Goal: Task Accomplishment & Management: Use online tool/utility

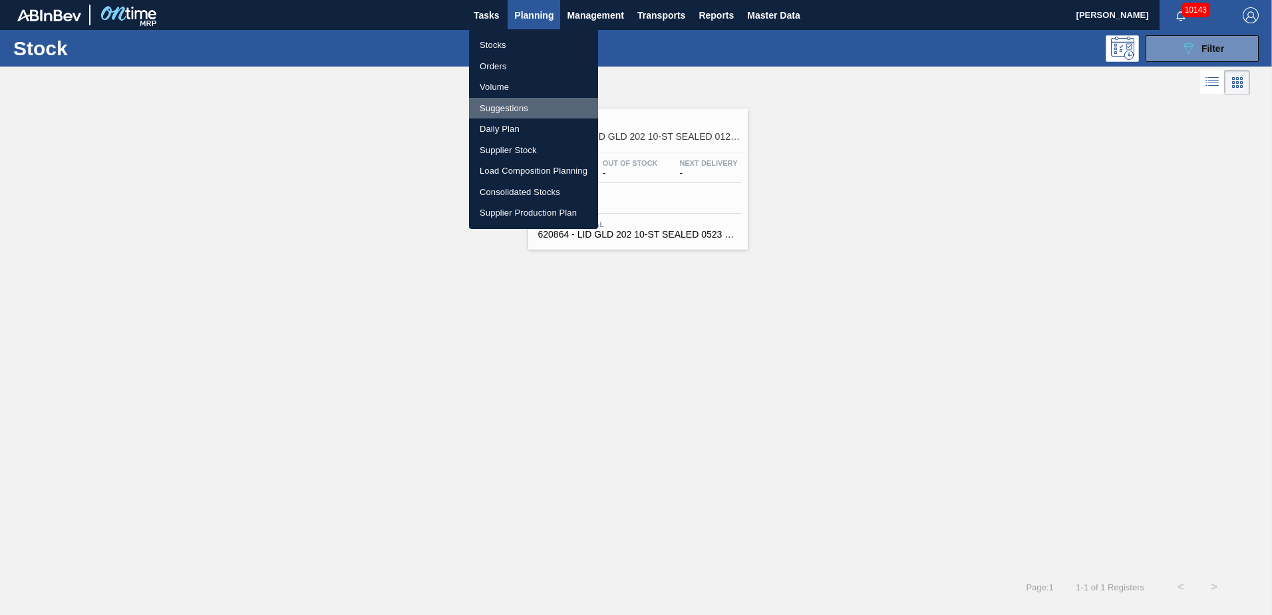
click at [523, 116] on li "Suggestions" at bounding box center [533, 108] width 129 height 21
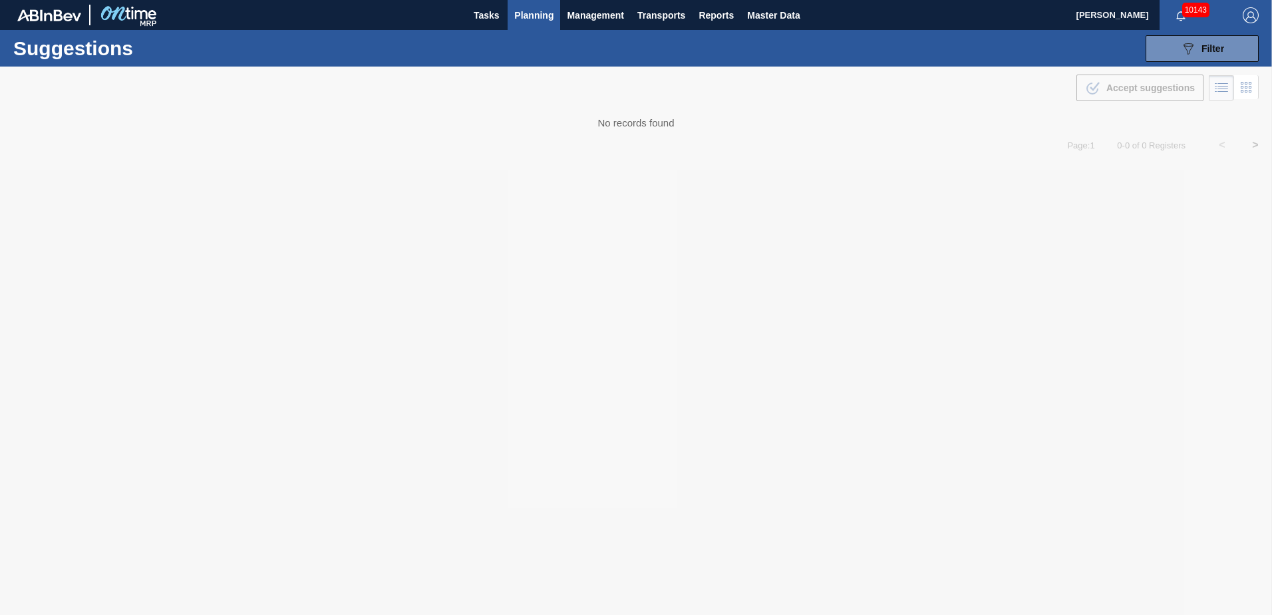
type from "[DATE]"
type to "[DATE]"
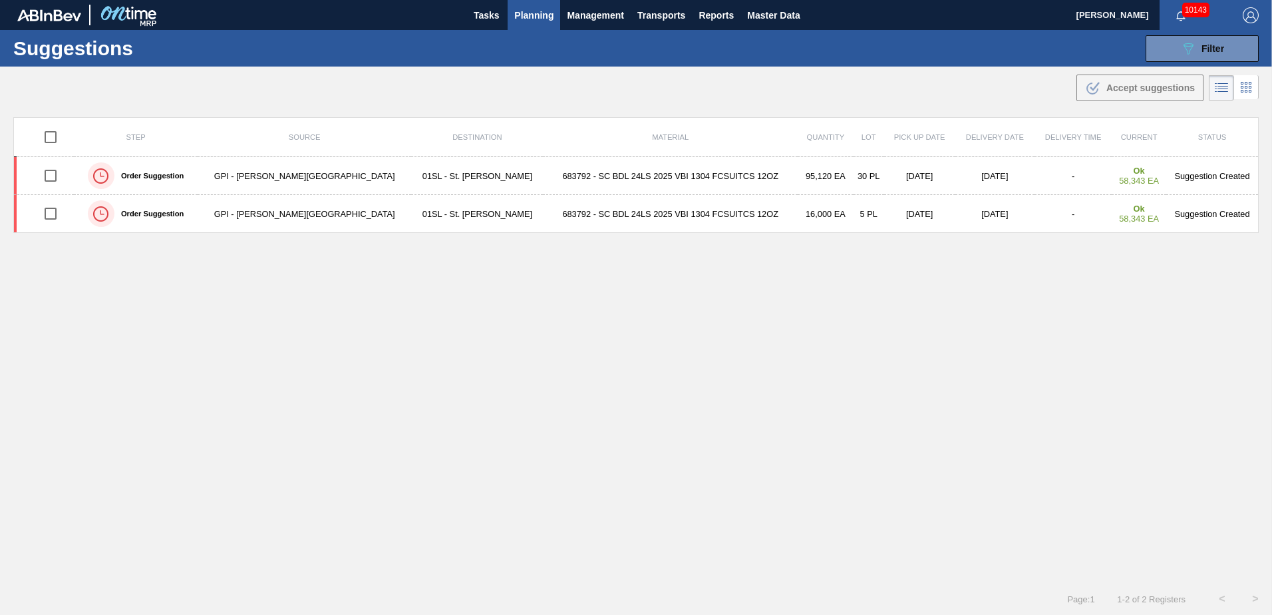
click at [521, 5] on button "Planning" at bounding box center [534, 15] width 53 height 30
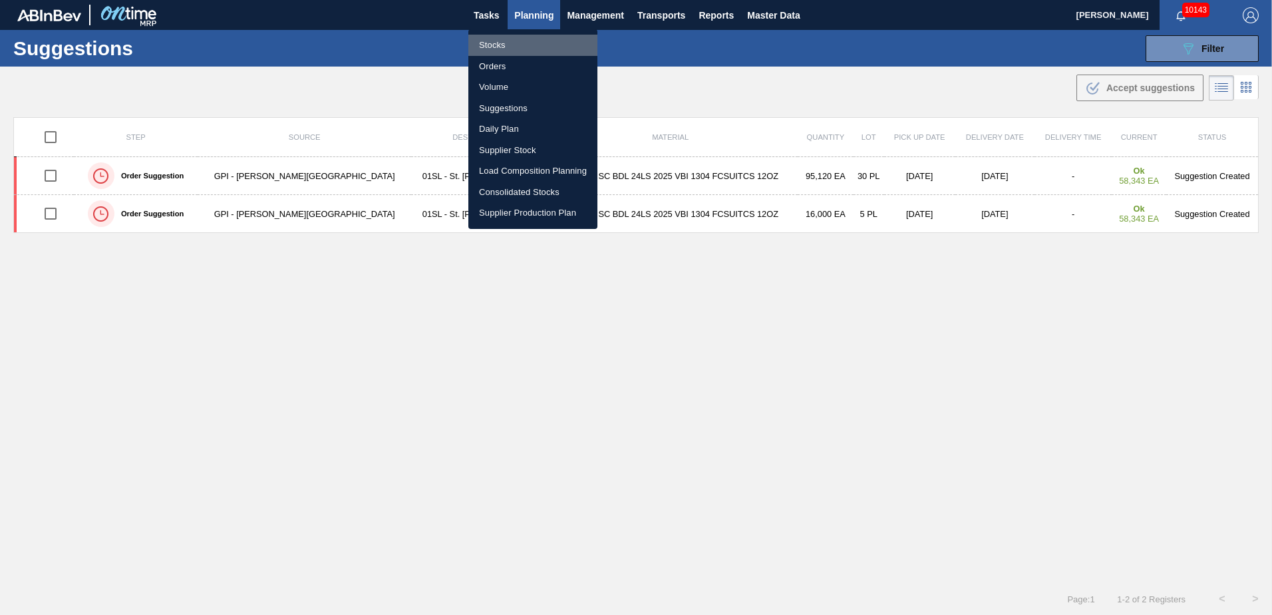
drag, startPoint x: 494, startPoint y: 46, endPoint x: 884, endPoint y: 110, distance: 394.6
click at [494, 45] on li "Stocks" at bounding box center [532, 45] width 129 height 21
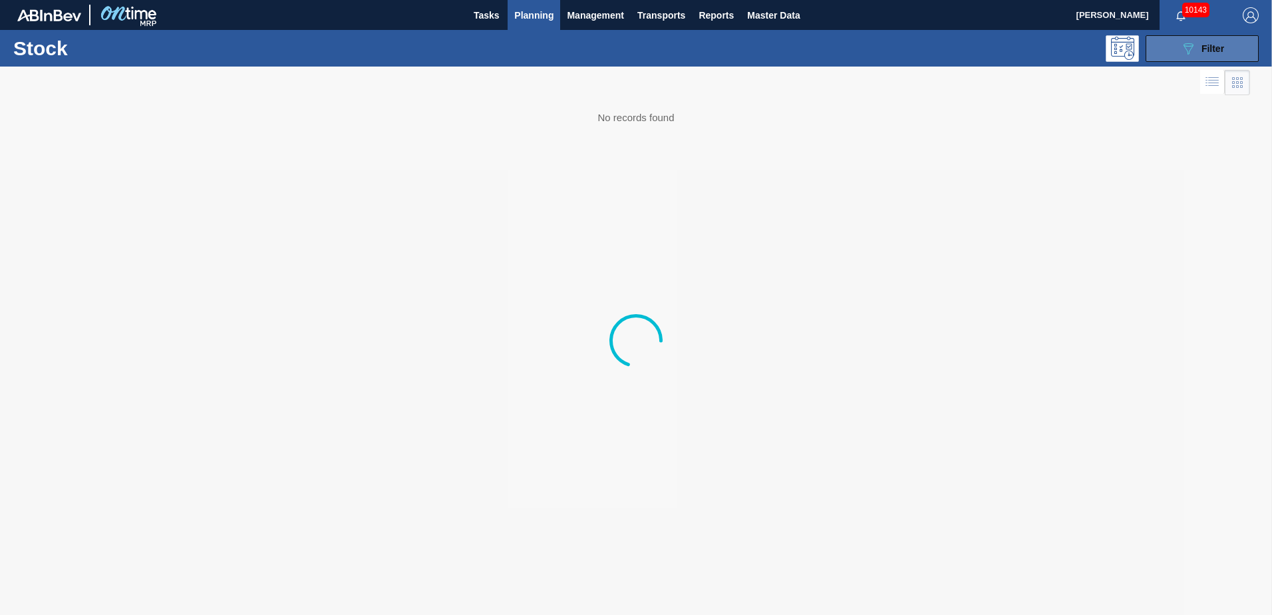
click at [1199, 56] on div "089F7B8B-B2A5-4AFE-B5C0-19BA573D28AC Filter" at bounding box center [1202, 49] width 44 height 16
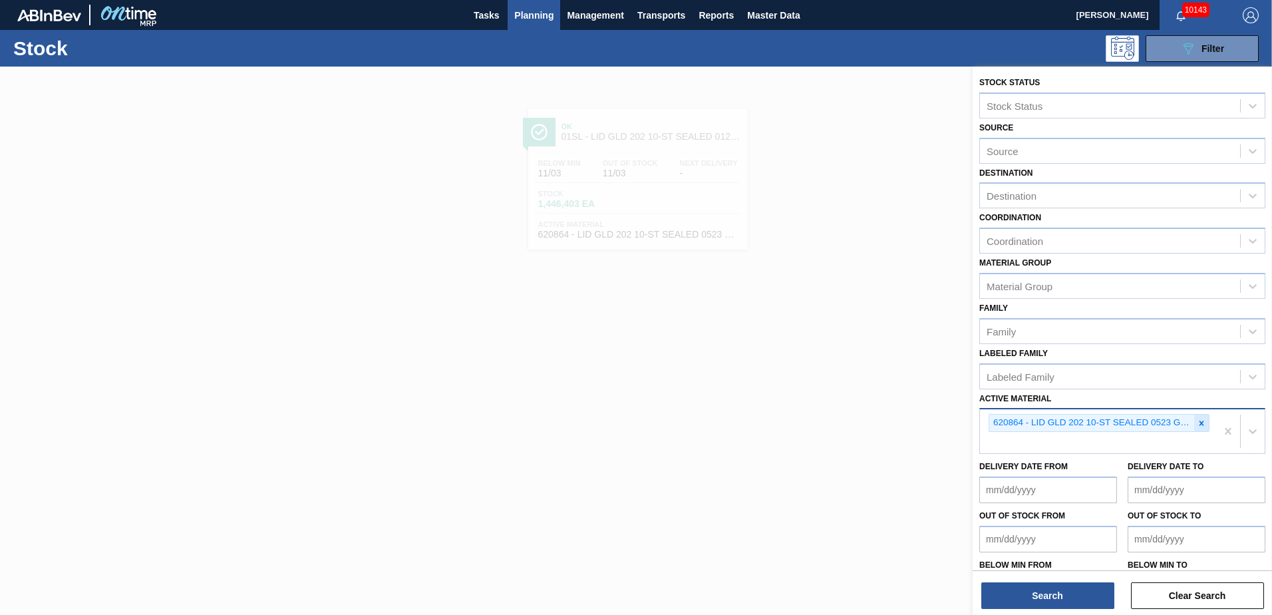
click at [1200, 426] on icon at bounding box center [1201, 423] width 9 height 9
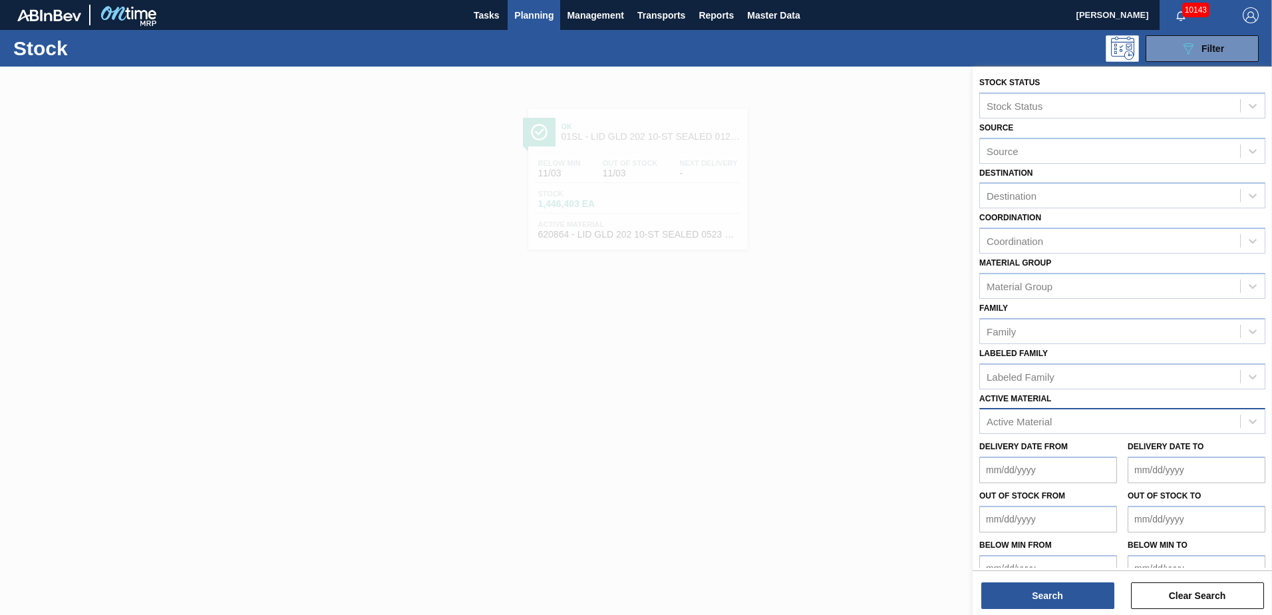
click at [647, 306] on div at bounding box center [636, 374] width 1272 height 615
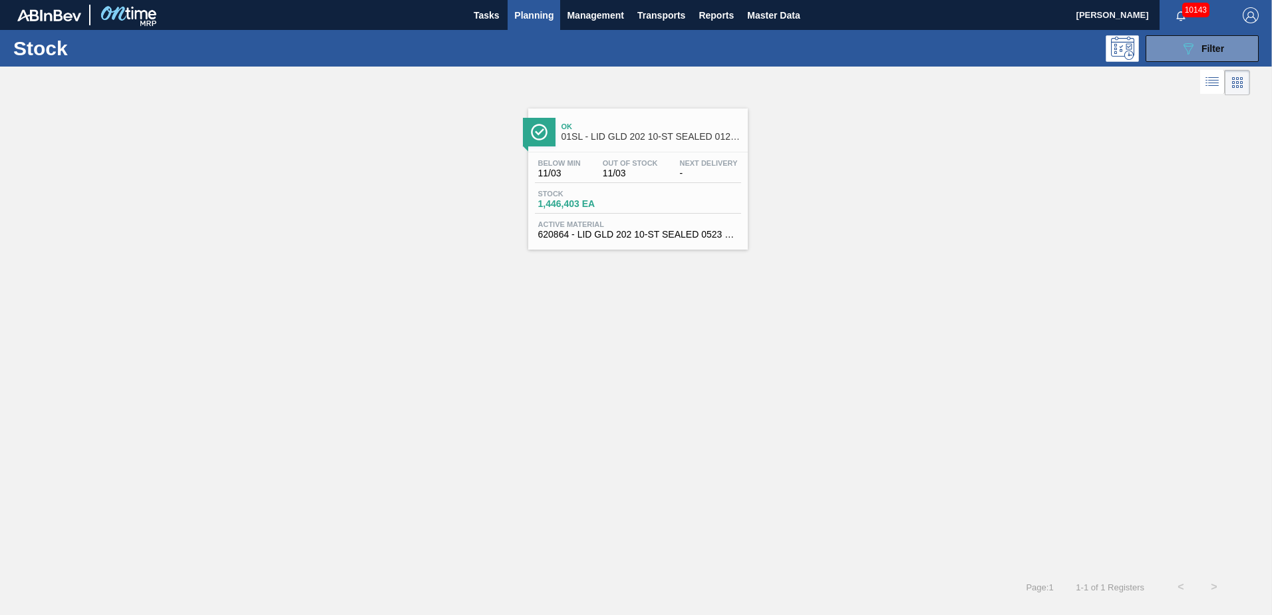
drag, startPoint x: 534, startPoint y: 20, endPoint x: 540, endPoint y: 25, distance: 8.1
click at [540, 25] on button "Planning" at bounding box center [534, 15] width 53 height 30
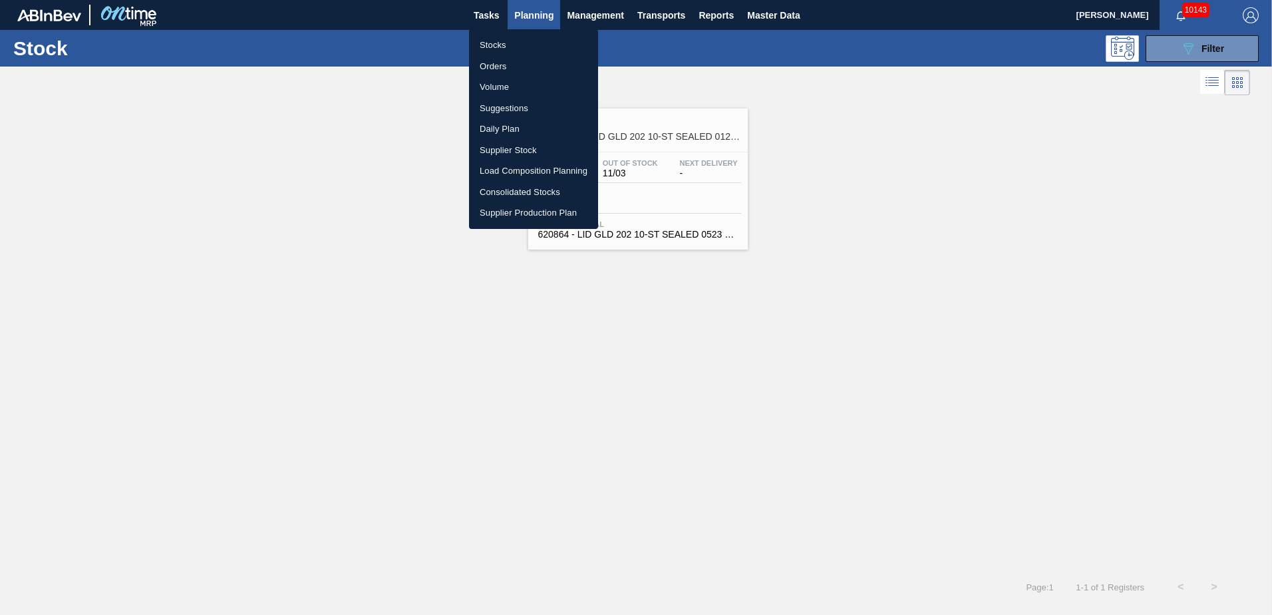
click at [701, 371] on div at bounding box center [636, 307] width 1272 height 615
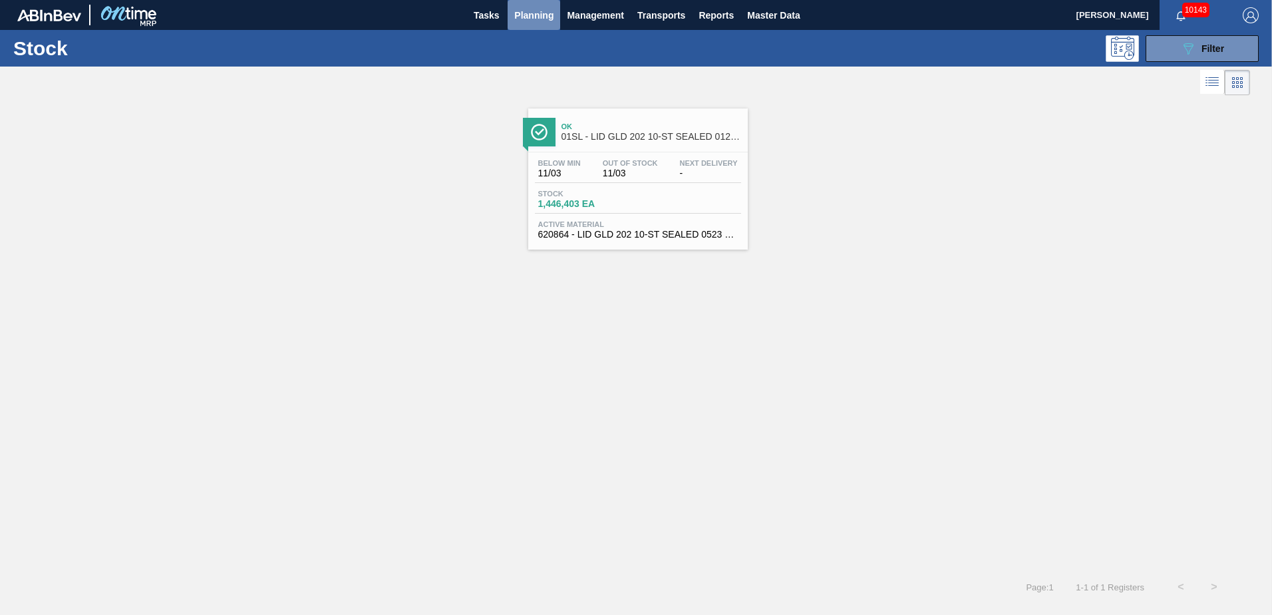
click at [542, 19] on span "Planning" at bounding box center [533, 15] width 39 height 16
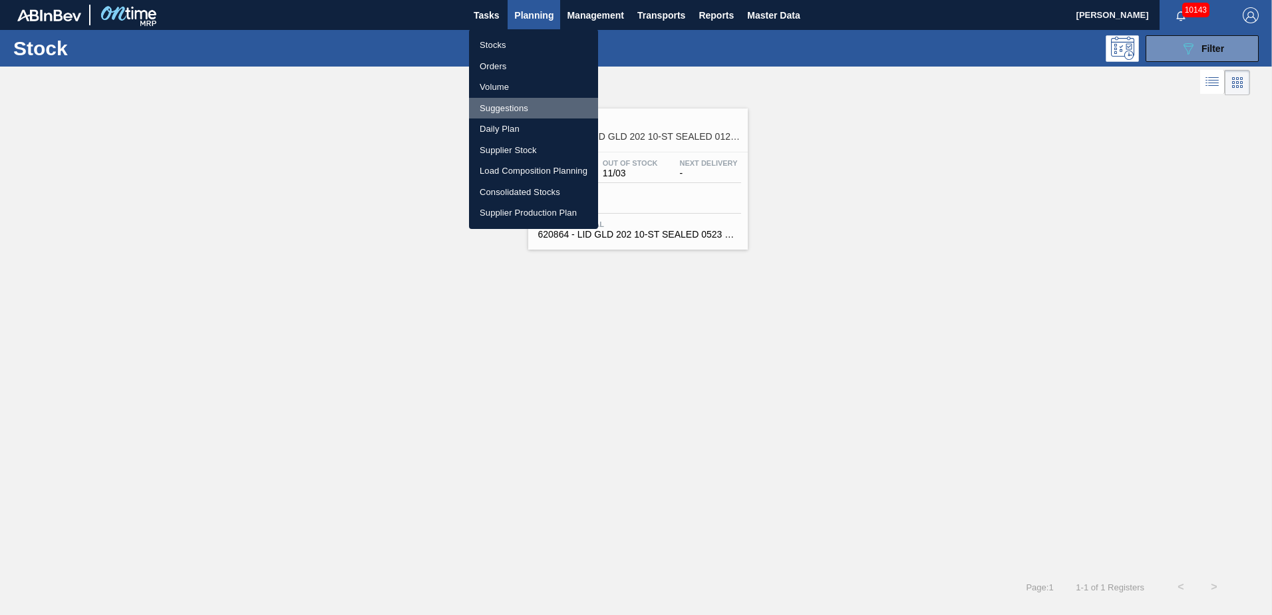
click at [509, 109] on li "Suggestions" at bounding box center [533, 108] width 129 height 21
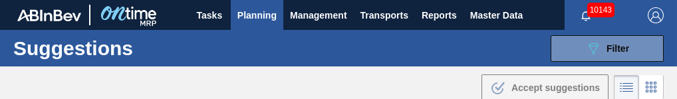
type from "[DATE]"
type to "[DATE]"
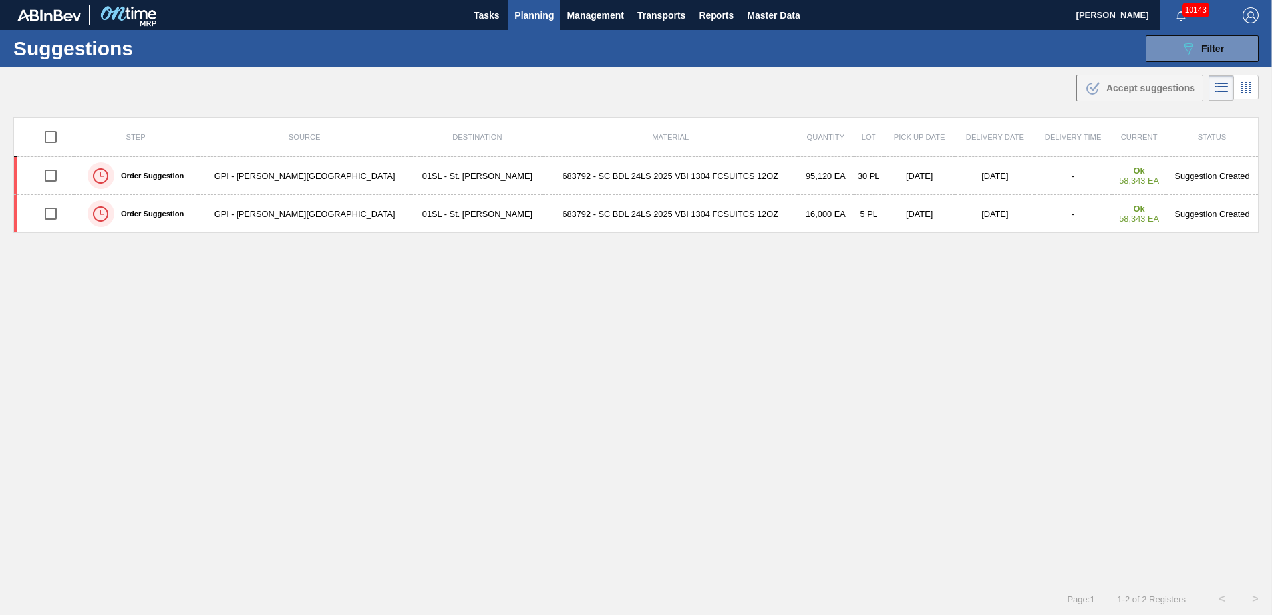
click at [518, 22] on span "Planning" at bounding box center [533, 15] width 39 height 16
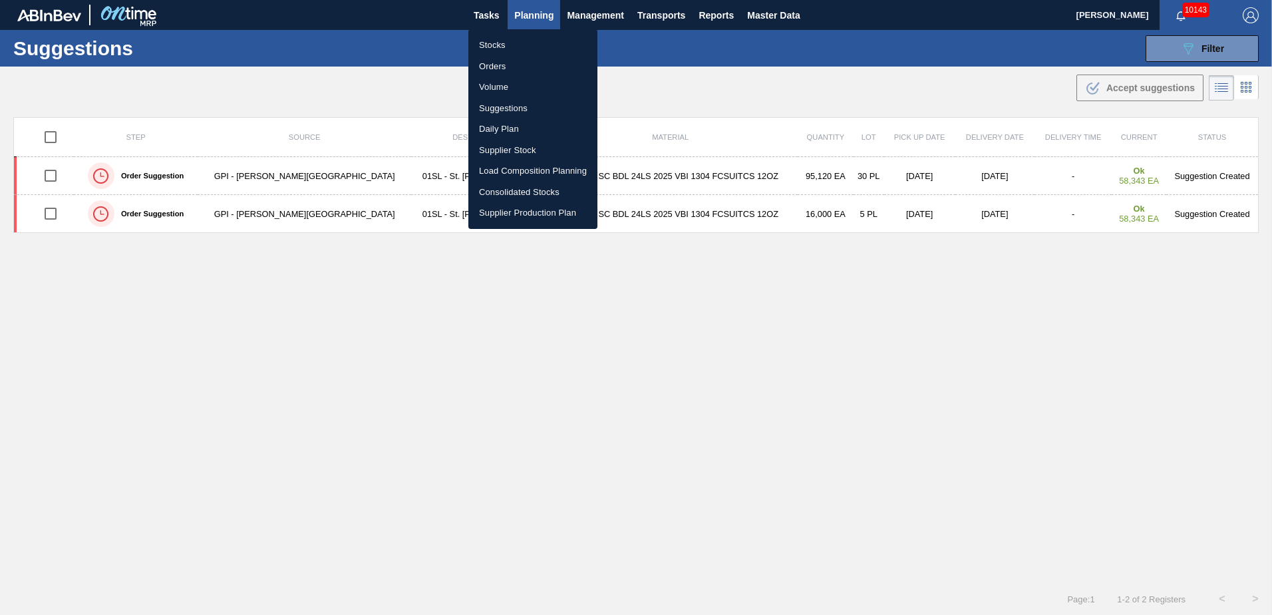
click at [1222, 46] on div at bounding box center [636, 307] width 1272 height 615
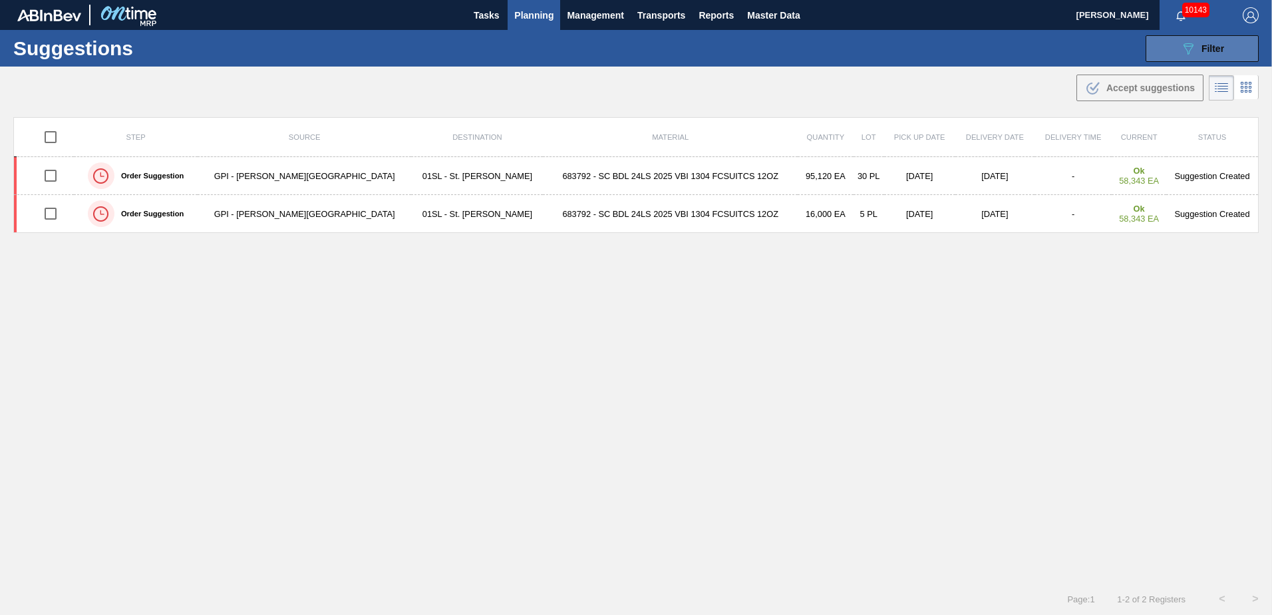
click at [1206, 0] on body "Tasks Planning Management Transports Reports Master Data [PERSON_NAME] 10143 [P…" at bounding box center [636, 0] width 1272 height 0
click at [1188, 54] on icon "089F7B8B-B2A5-4AFE-B5C0-19BA573D28AC" at bounding box center [1188, 49] width 16 height 16
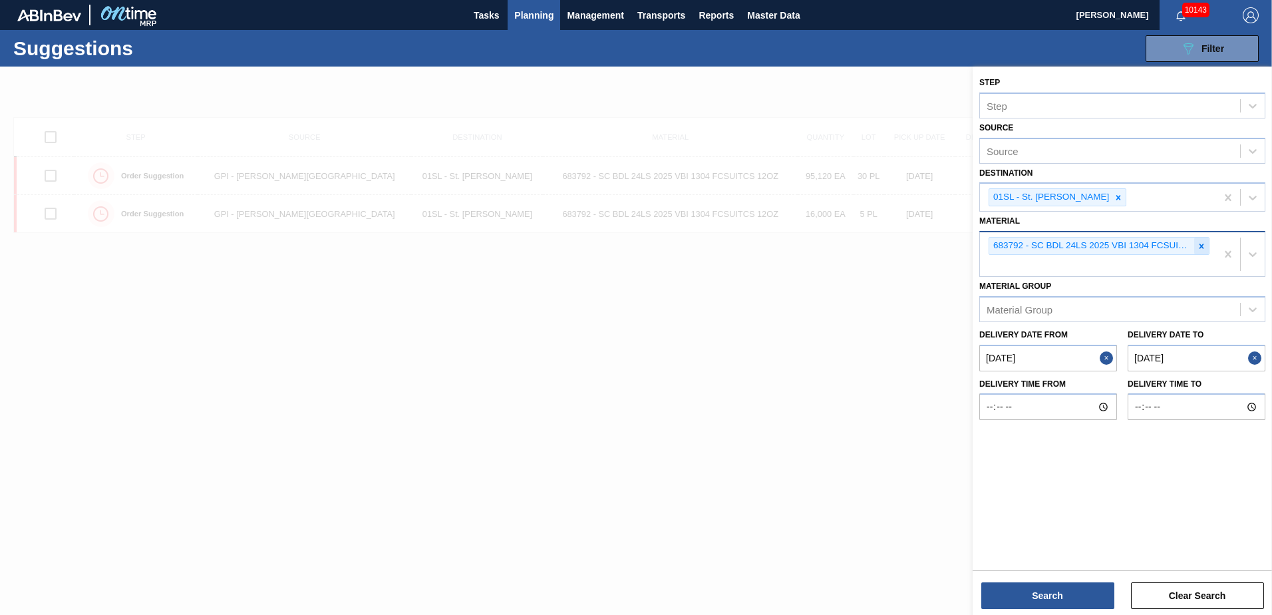
click at [1206, 244] on icon at bounding box center [1201, 246] width 9 height 9
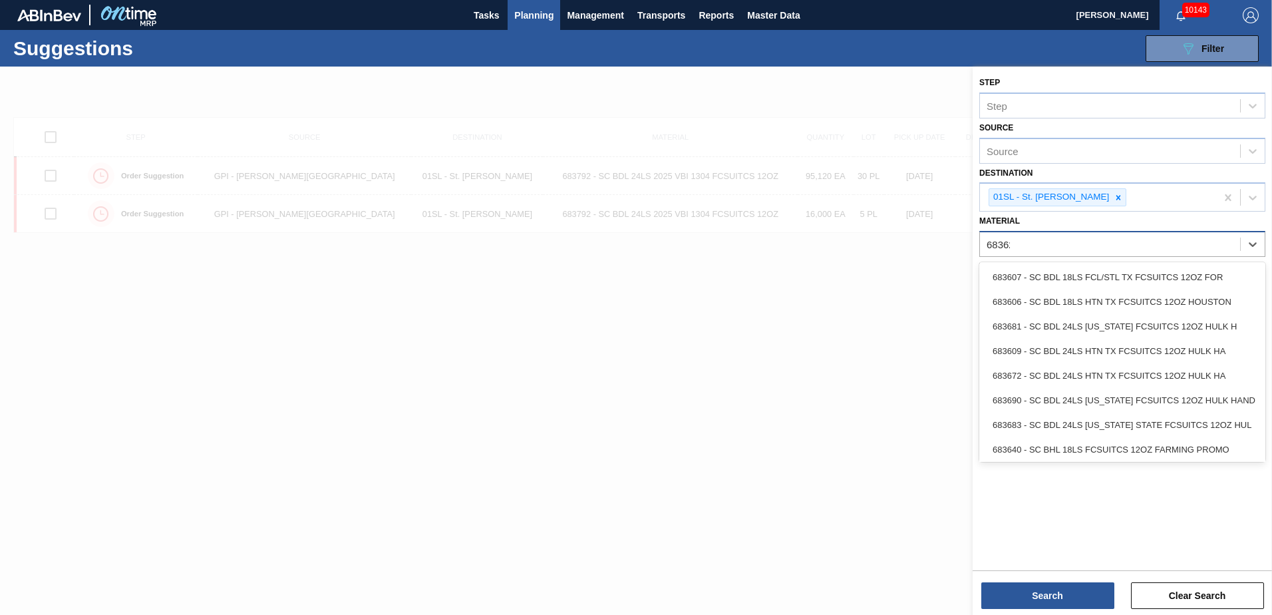
type input "683623"
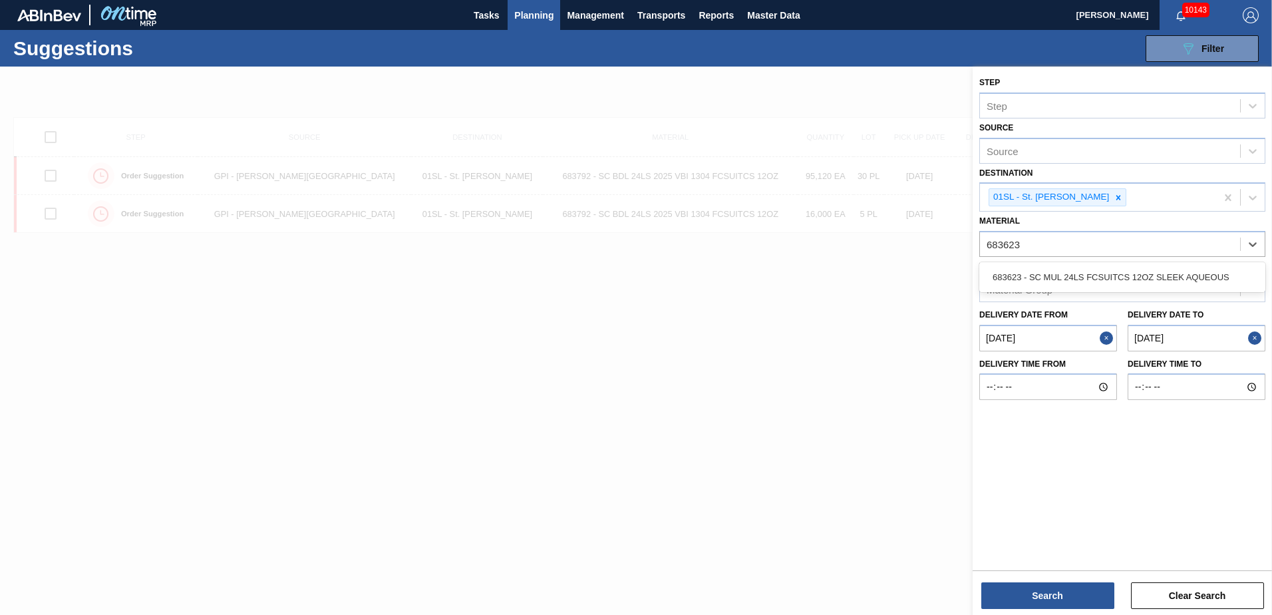
drag, startPoint x: 1171, startPoint y: 274, endPoint x: 1095, endPoint y: 443, distance: 185.5
click at [1170, 279] on div "683623 - SC MUL 24LS FCSUITCS 12OZ SLEEK AQUEOUS" at bounding box center [1122, 277] width 286 height 25
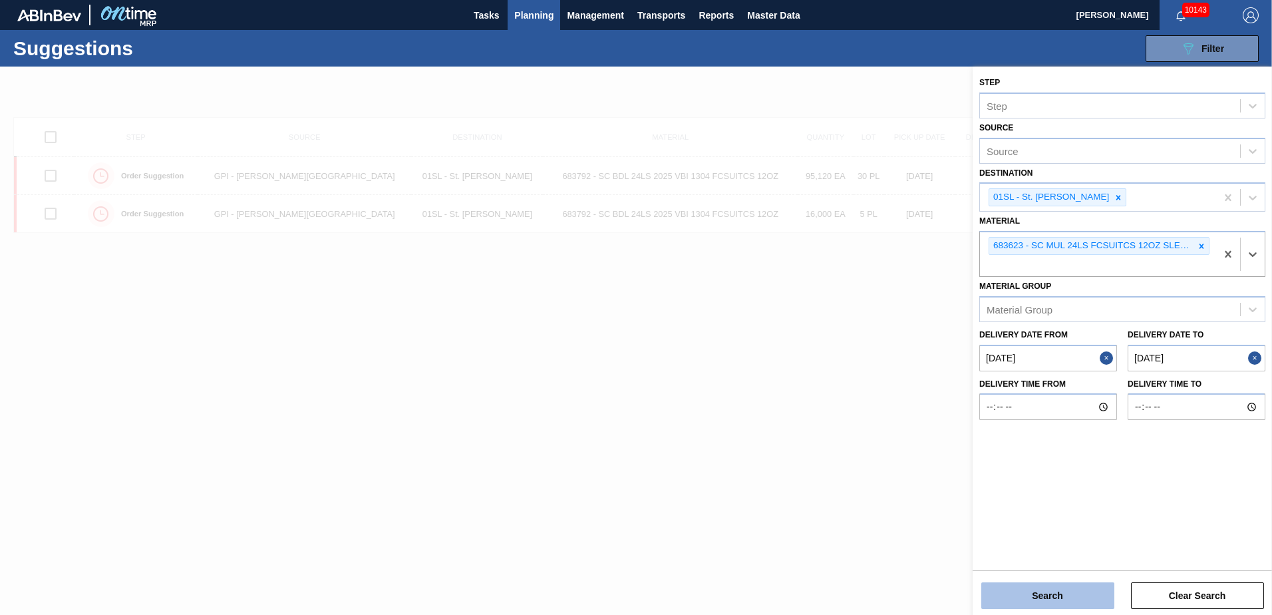
click at [1043, 590] on button "Search" at bounding box center [1047, 595] width 133 height 27
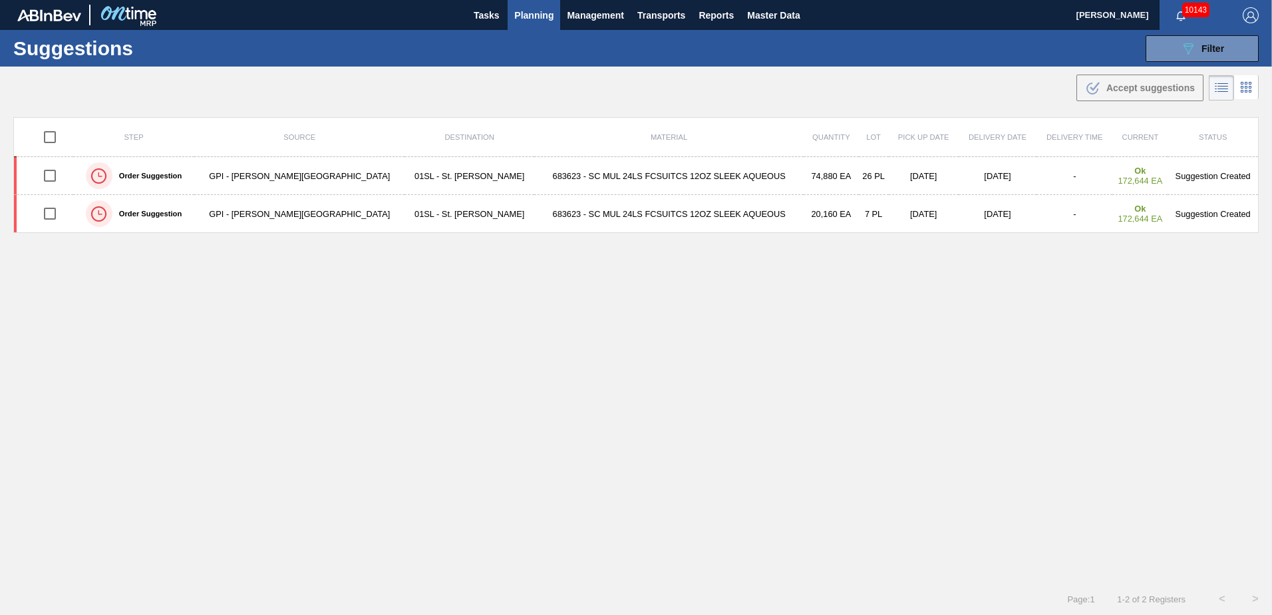
drag, startPoint x: 50, startPoint y: 181, endPoint x: 347, endPoint y: 150, distance: 299.1
click at [50, 181] on input "checkbox" at bounding box center [50, 176] width 28 height 28
checkbox input "true"
click at [1135, 79] on button ".b{fill:var(--color-action-default)} Accept suggestions" at bounding box center [1140, 88] width 127 height 27
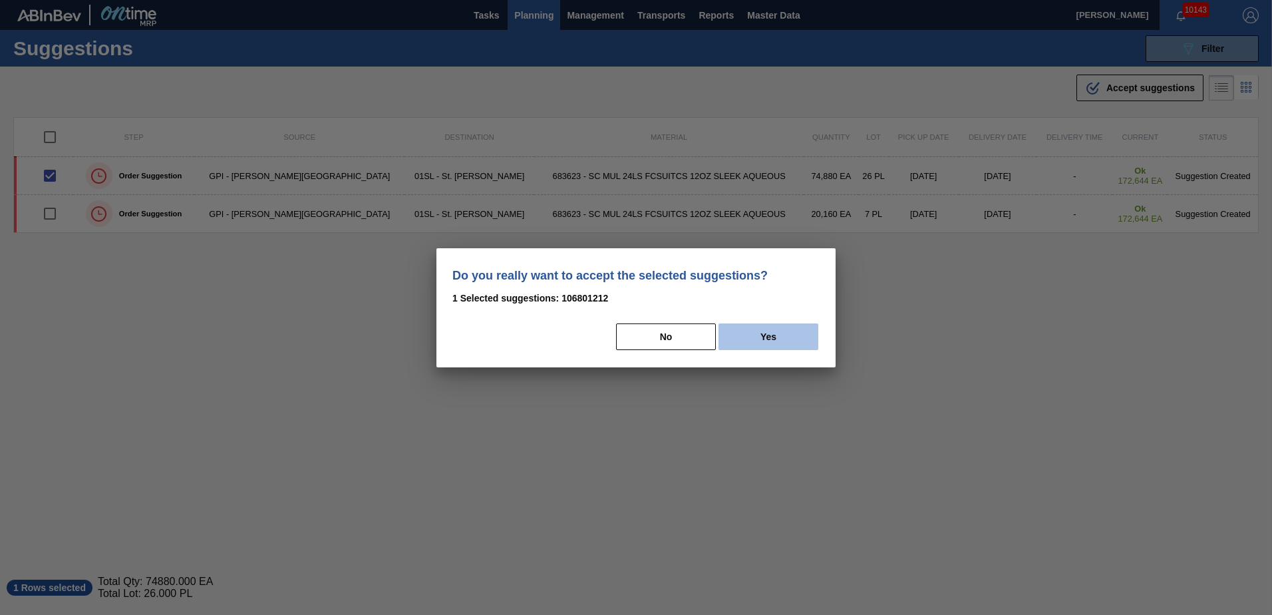
click at [766, 325] on button "Yes" at bounding box center [769, 336] width 100 height 27
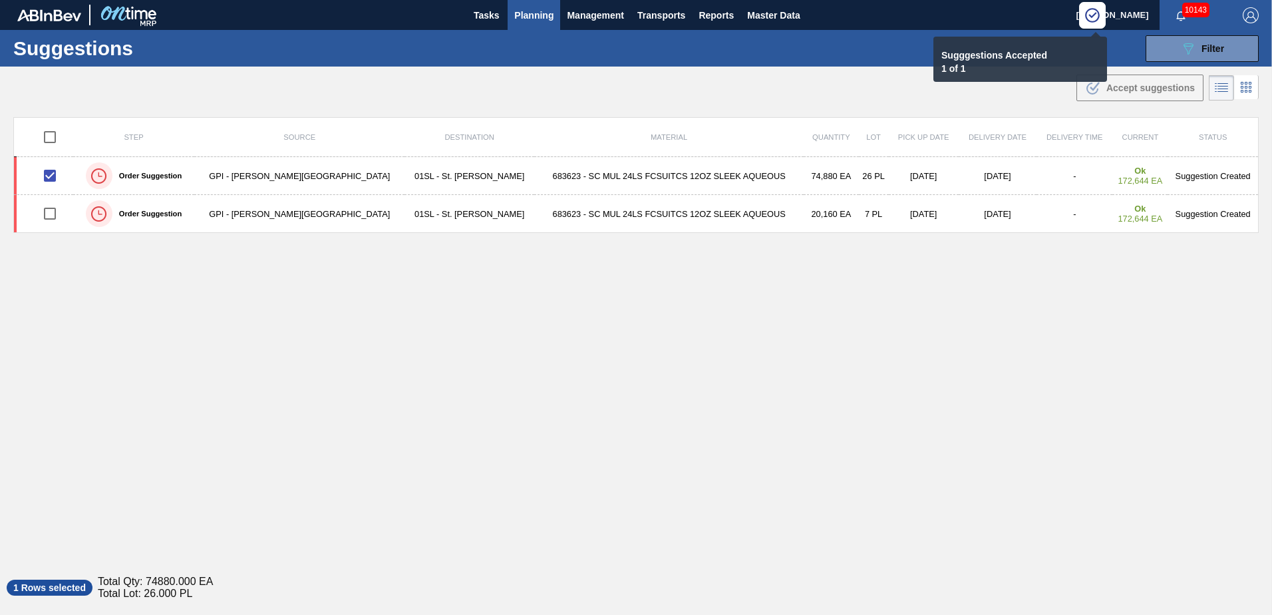
click at [540, 17] on span "Planning" at bounding box center [533, 15] width 39 height 16
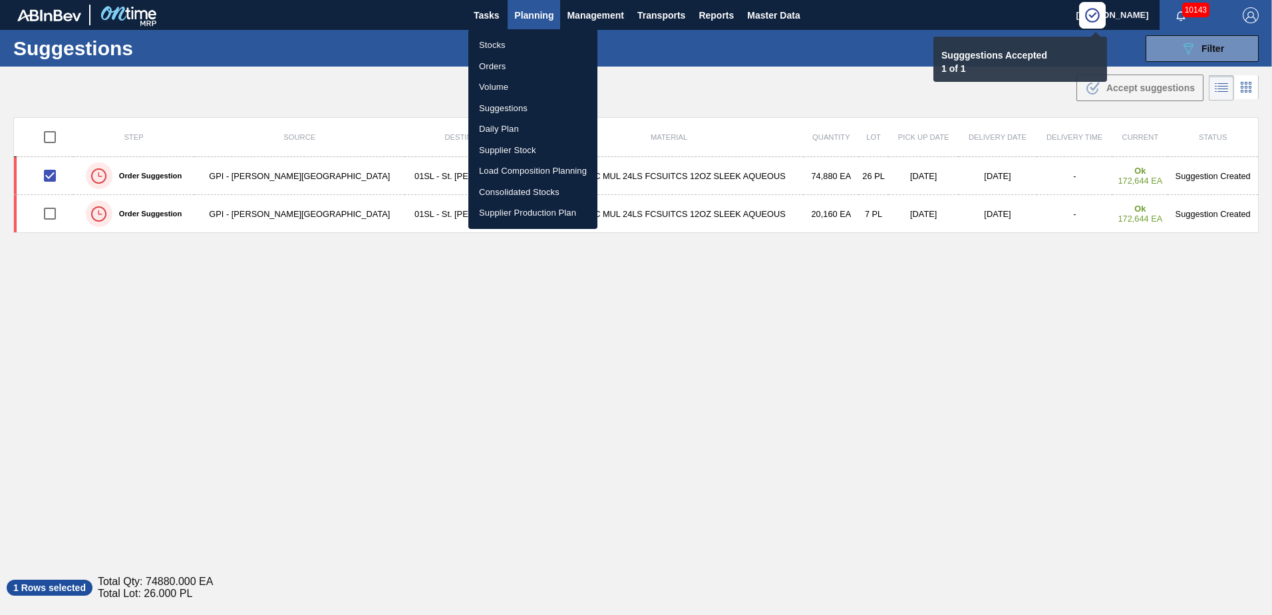
click at [516, 169] on li "Load Composition Planning" at bounding box center [532, 170] width 129 height 21
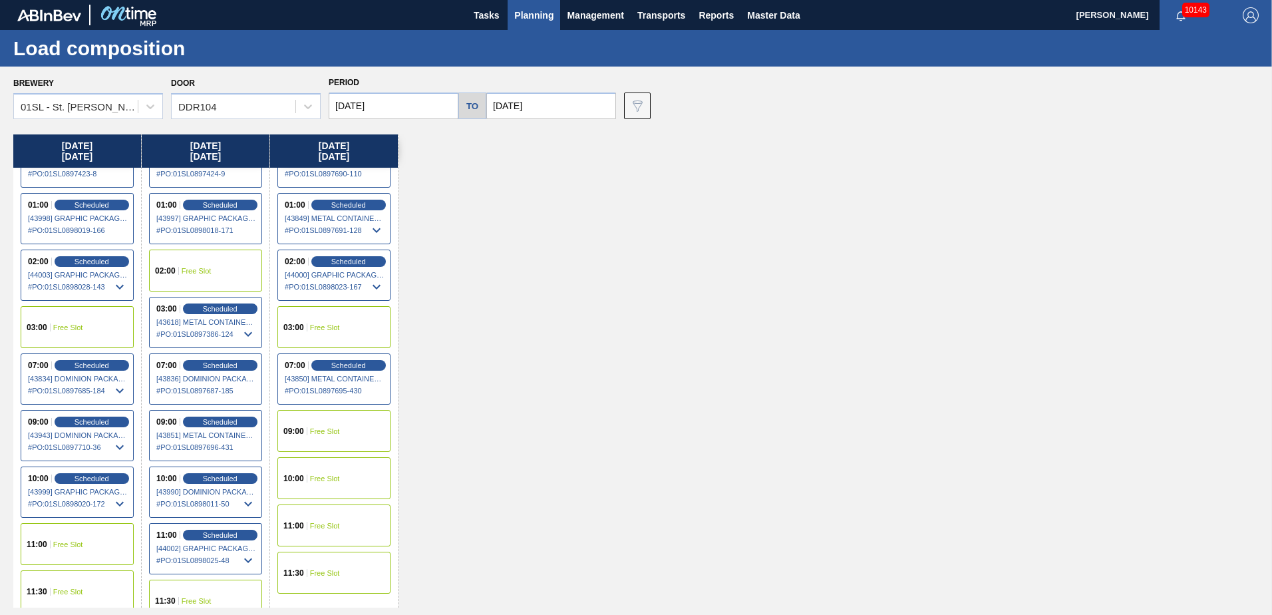
scroll to position [51, 0]
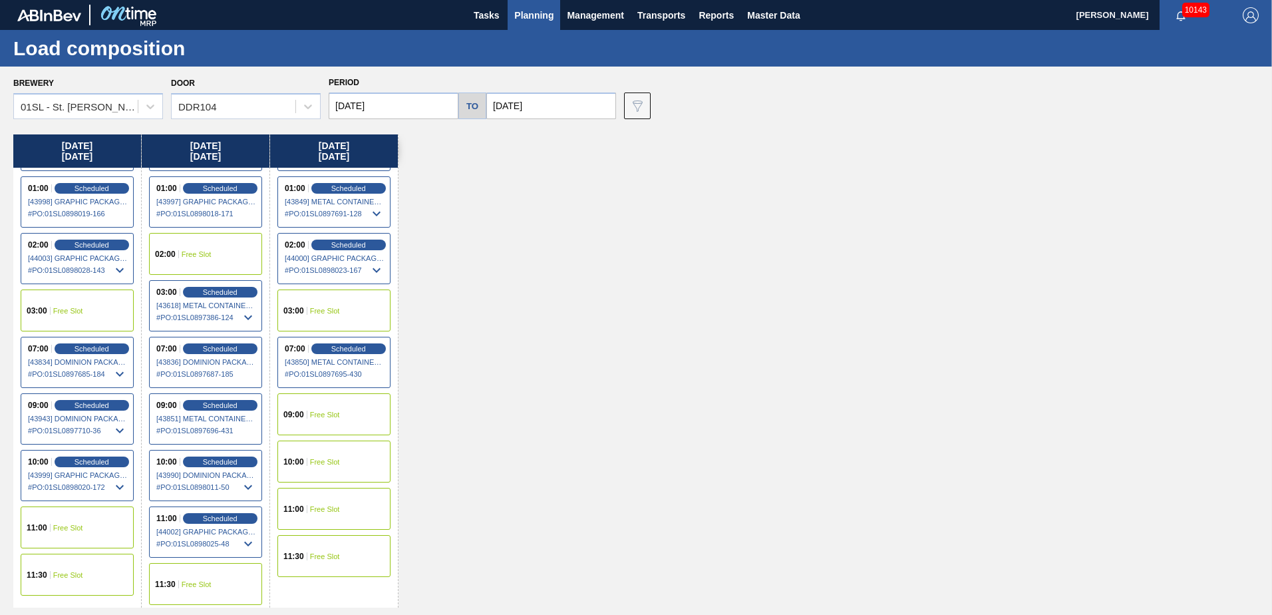
click at [27, 527] on span "11:00" at bounding box center [37, 528] width 21 height 8
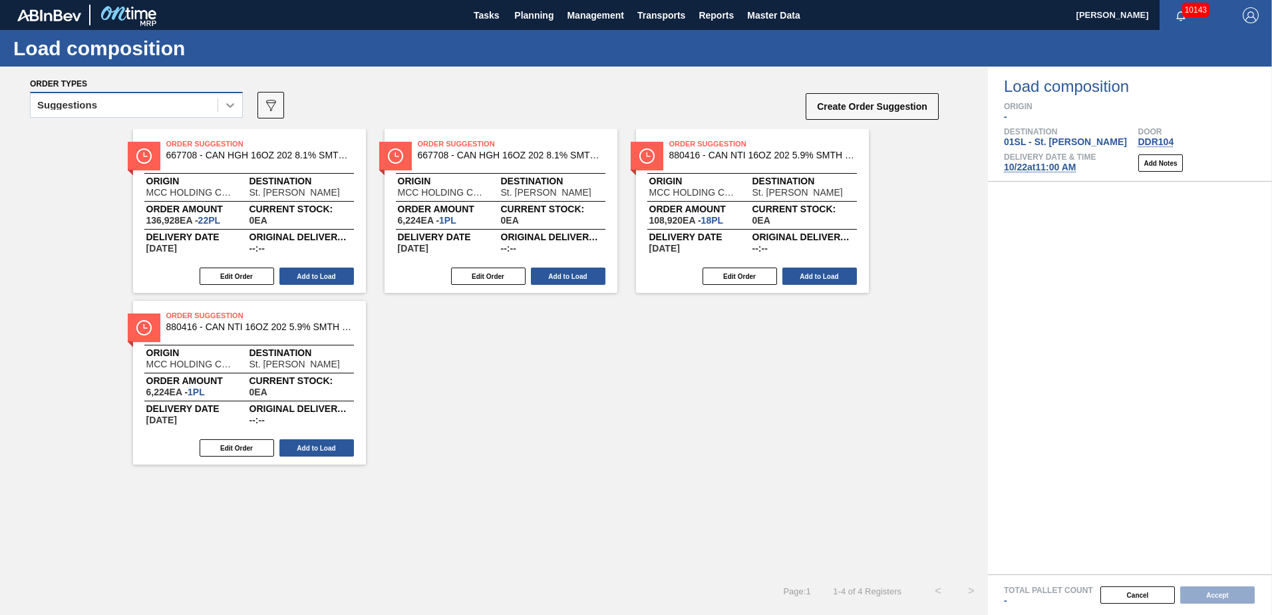
click at [228, 109] on icon at bounding box center [230, 104] width 13 height 13
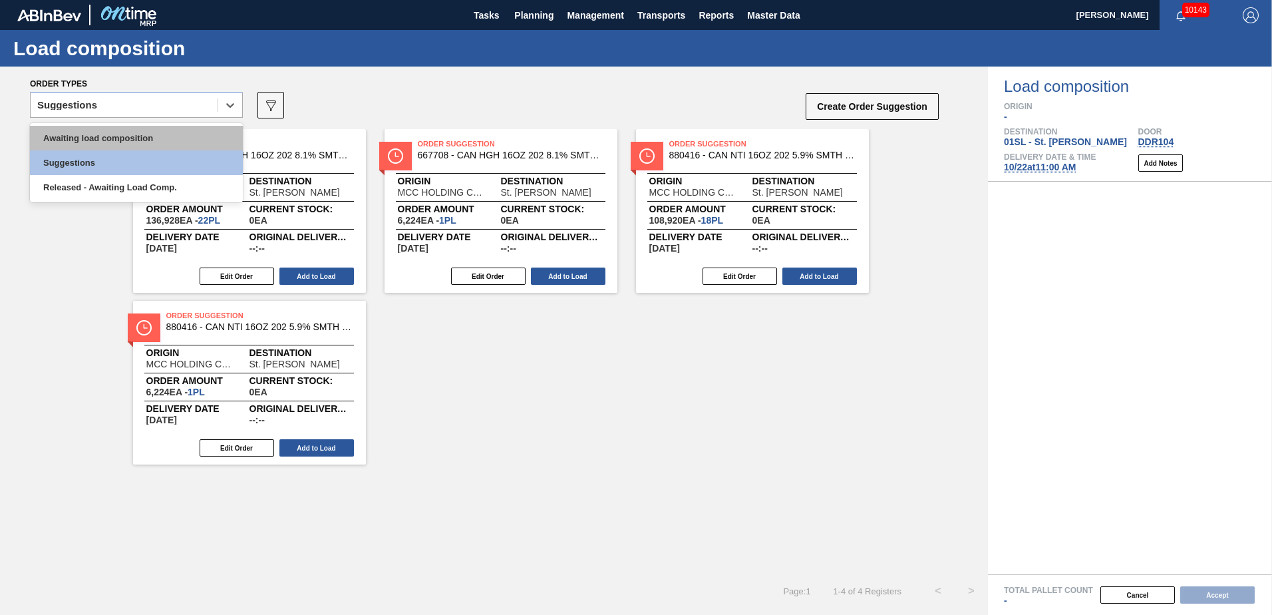
click at [159, 139] on div "Awaiting load composition" at bounding box center [136, 138] width 213 height 25
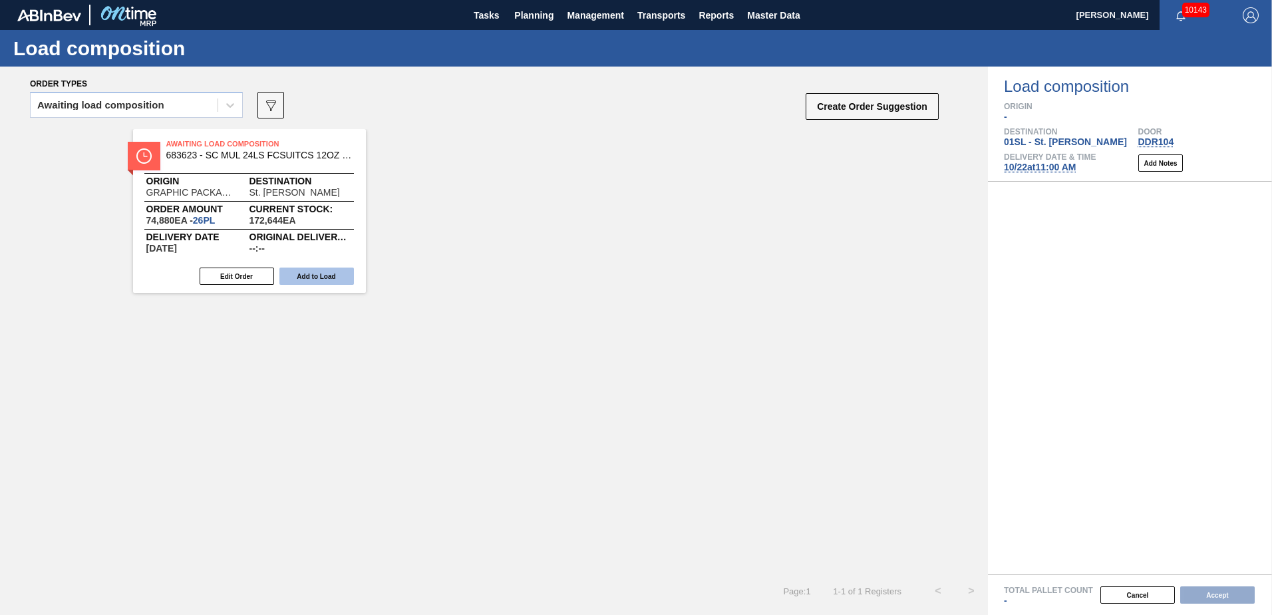
click at [318, 269] on button "Add to Load" at bounding box center [316, 275] width 75 height 17
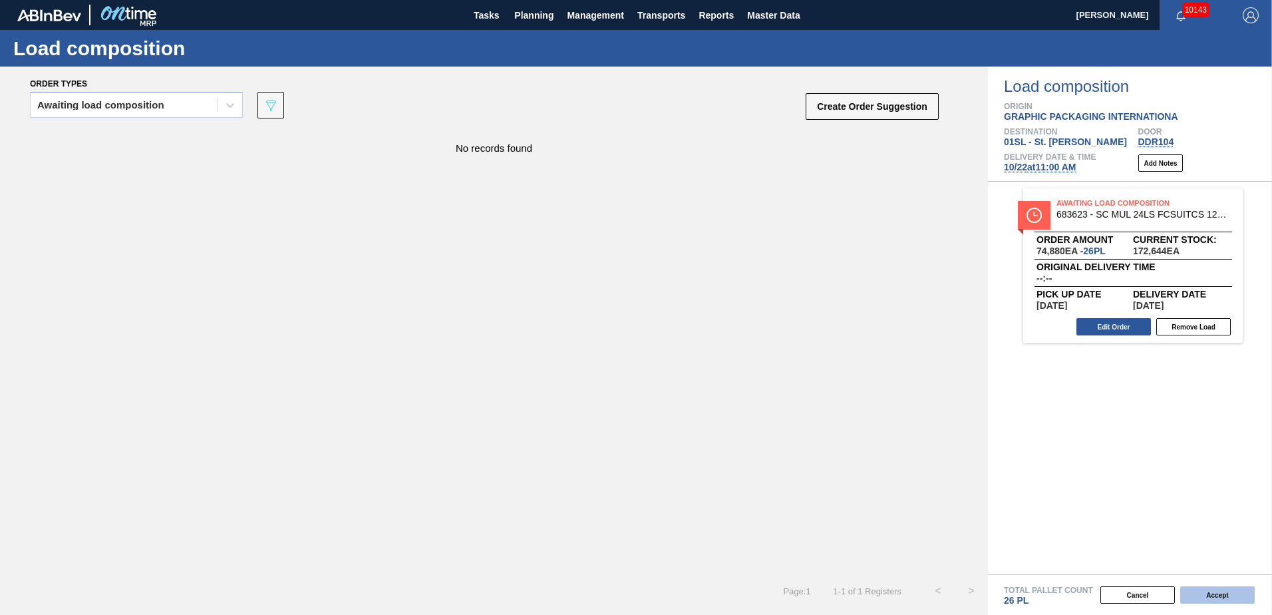
click at [1228, 596] on button "Accept" at bounding box center [1217, 594] width 75 height 17
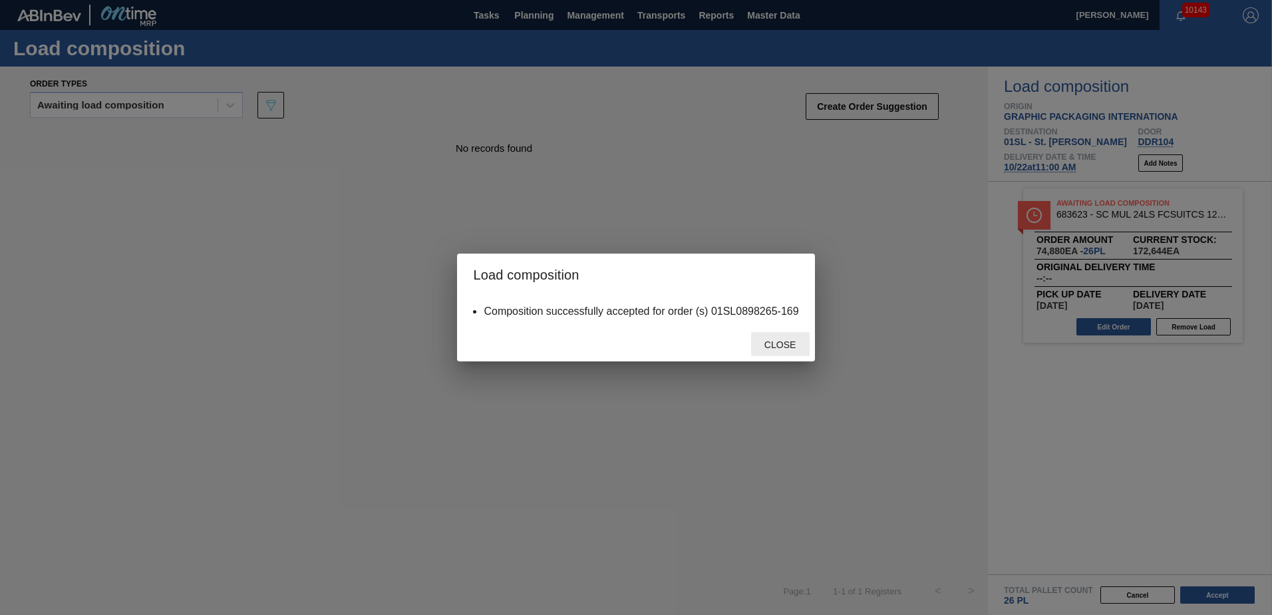
click at [787, 338] on div "Close" at bounding box center [780, 344] width 59 height 25
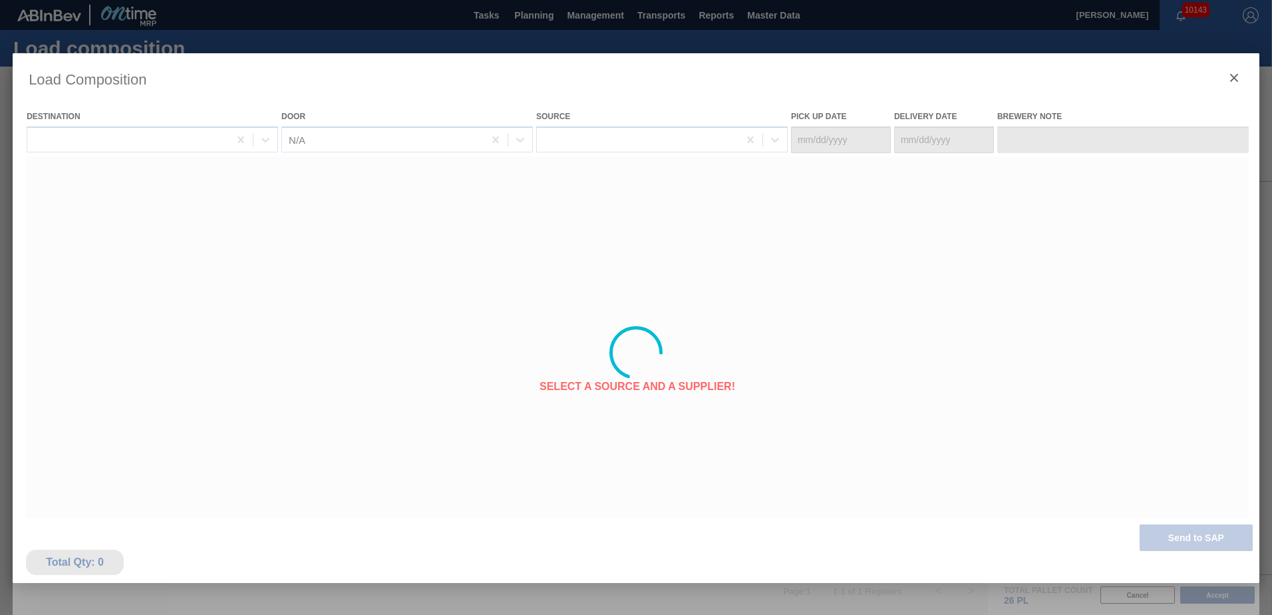
type Date "[DATE]"
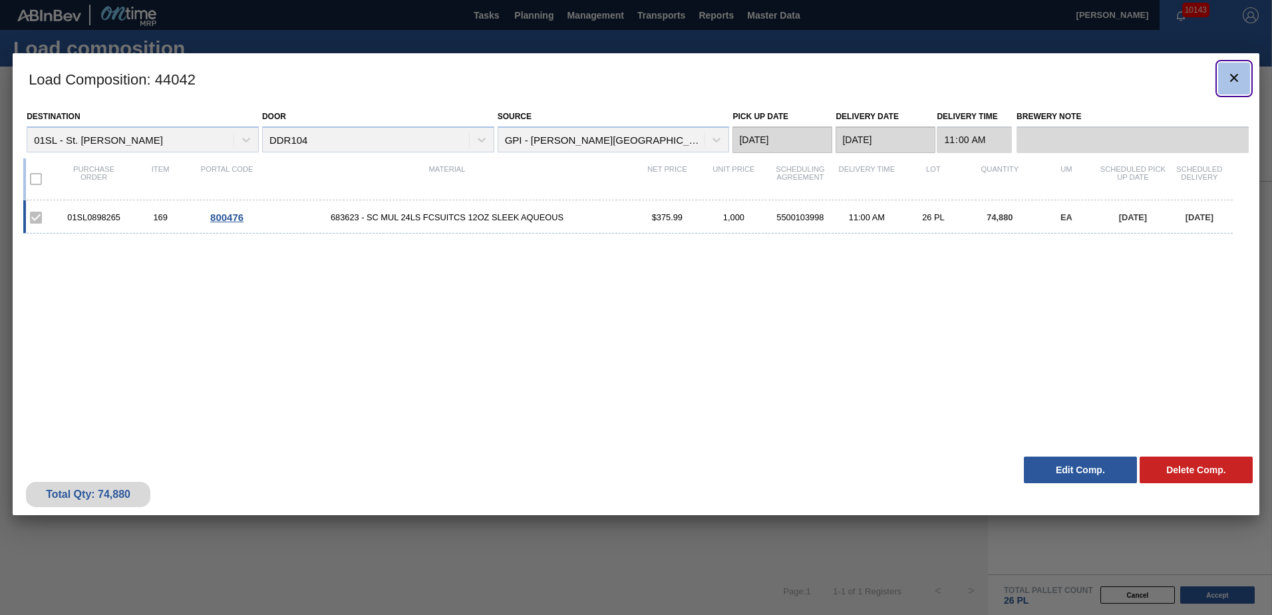
click at [1240, 76] on icon "botão de ícone" at bounding box center [1234, 78] width 16 height 16
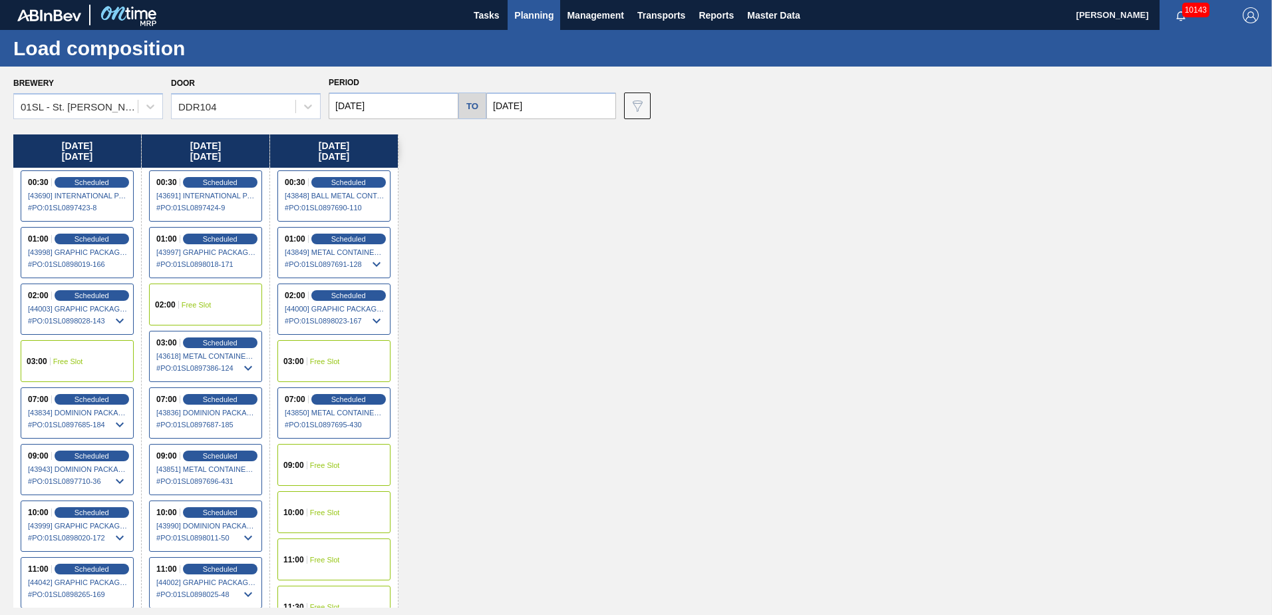
click at [580, 262] on div "[DATE] 00:30 Scheduled [43690] INTERNATIONAL PAPER COMPANY - 0008219781 # PO : …" at bounding box center [639, 370] width 1252 height 473
click at [550, 365] on div "[DATE] 00:30 Scheduled [43690] INTERNATIONAL PAPER COMPANY - 0008219781 # PO : …" at bounding box center [639, 370] width 1252 height 473
click at [540, 18] on span "Planning" at bounding box center [533, 15] width 39 height 16
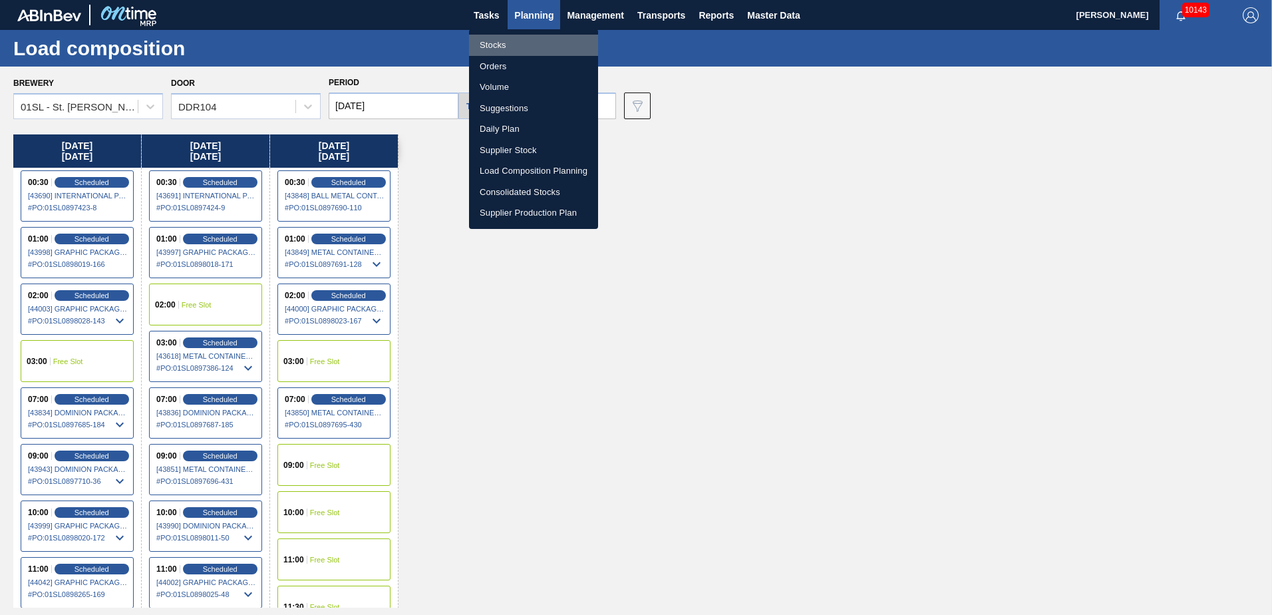
click at [516, 43] on li "Stocks" at bounding box center [533, 45] width 129 height 21
